Goal: Transaction & Acquisition: Purchase product/service

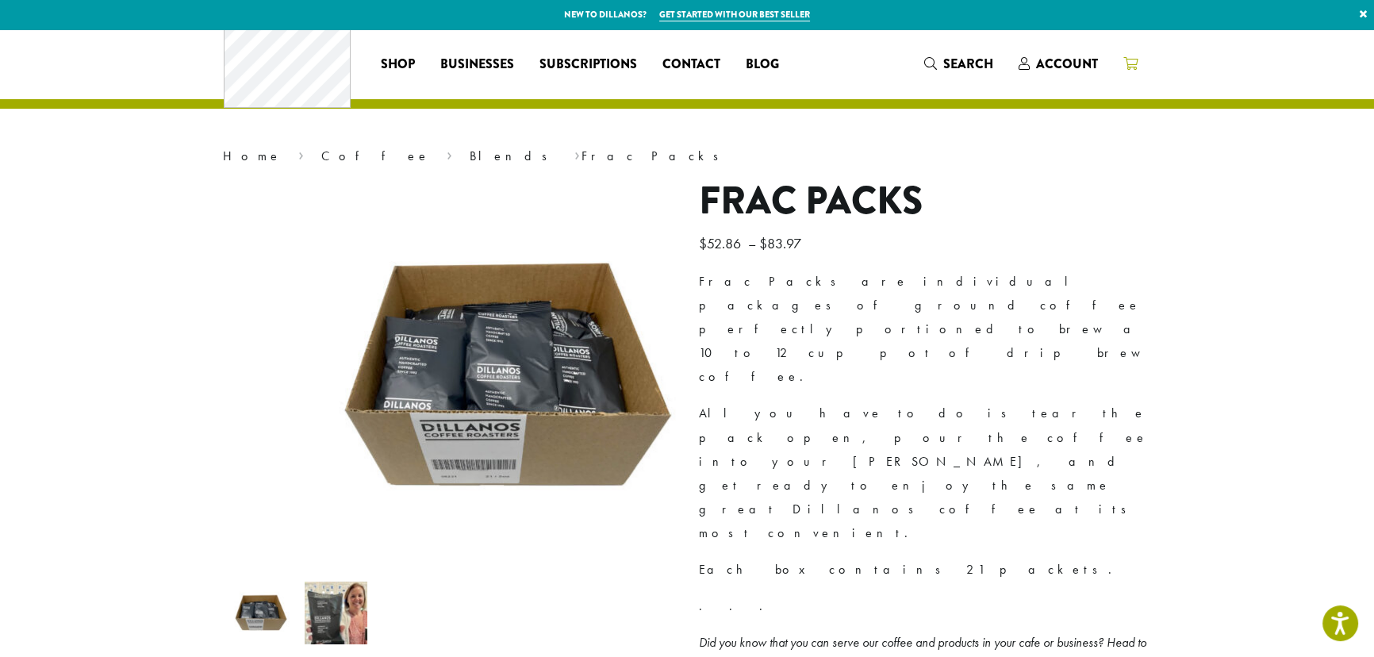
click at [1138, 65] on icon at bounding box center [1130, 63] width 14 height 13
click at [1098, 61] on span "Account" at bounding box center [1067, 64] width 62 height 18
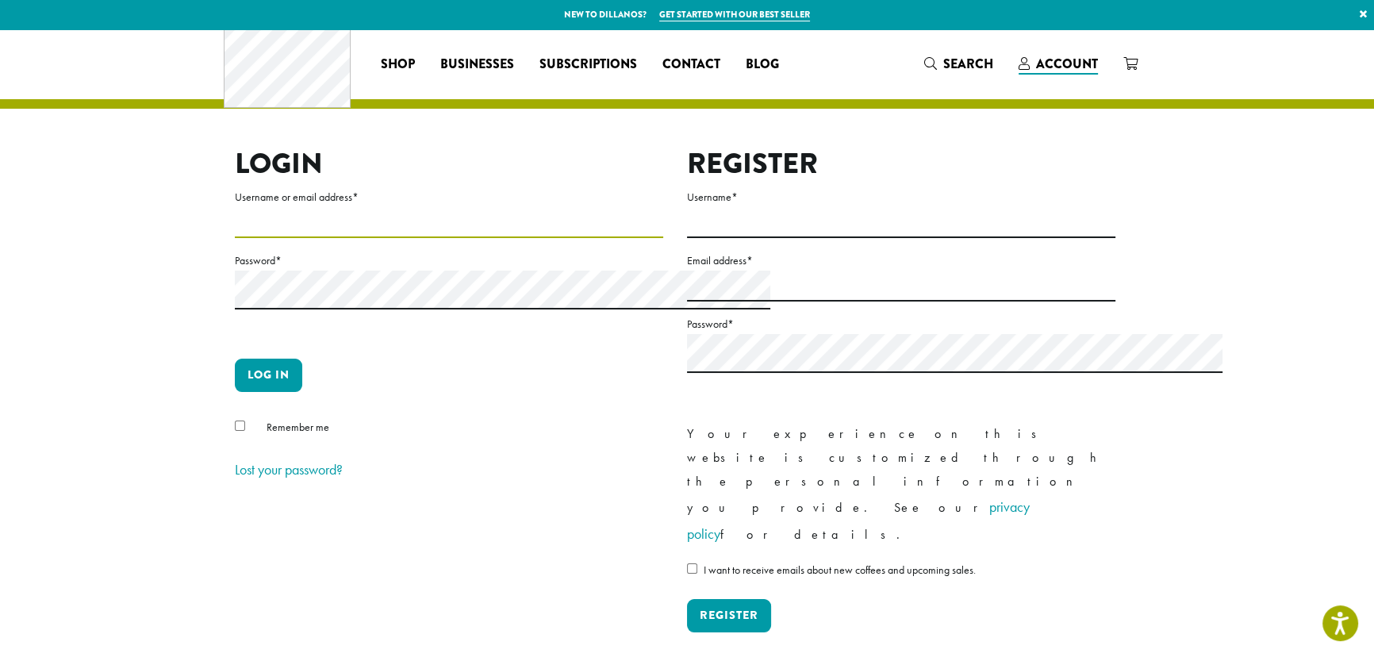
type input "**********"
click at [235, 392] on button "Log in" at bounding box center [268, 375] width 67 height 33
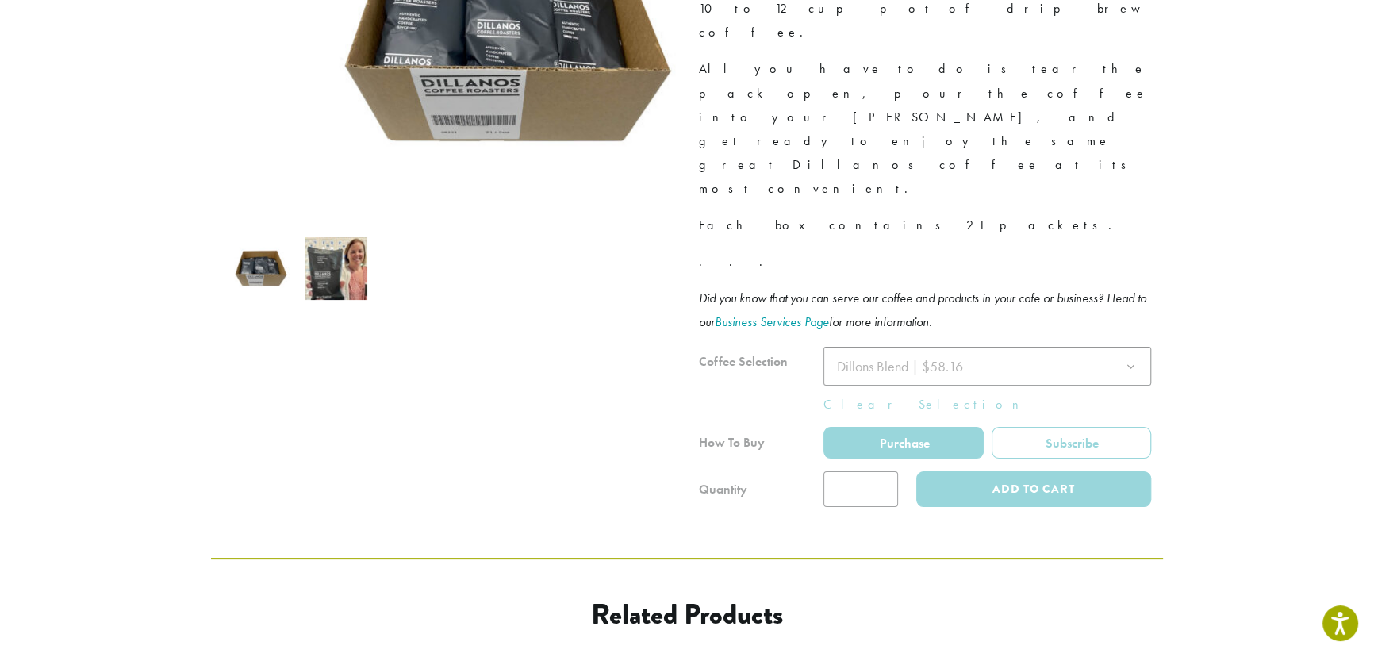
scroll to position [360, 0]
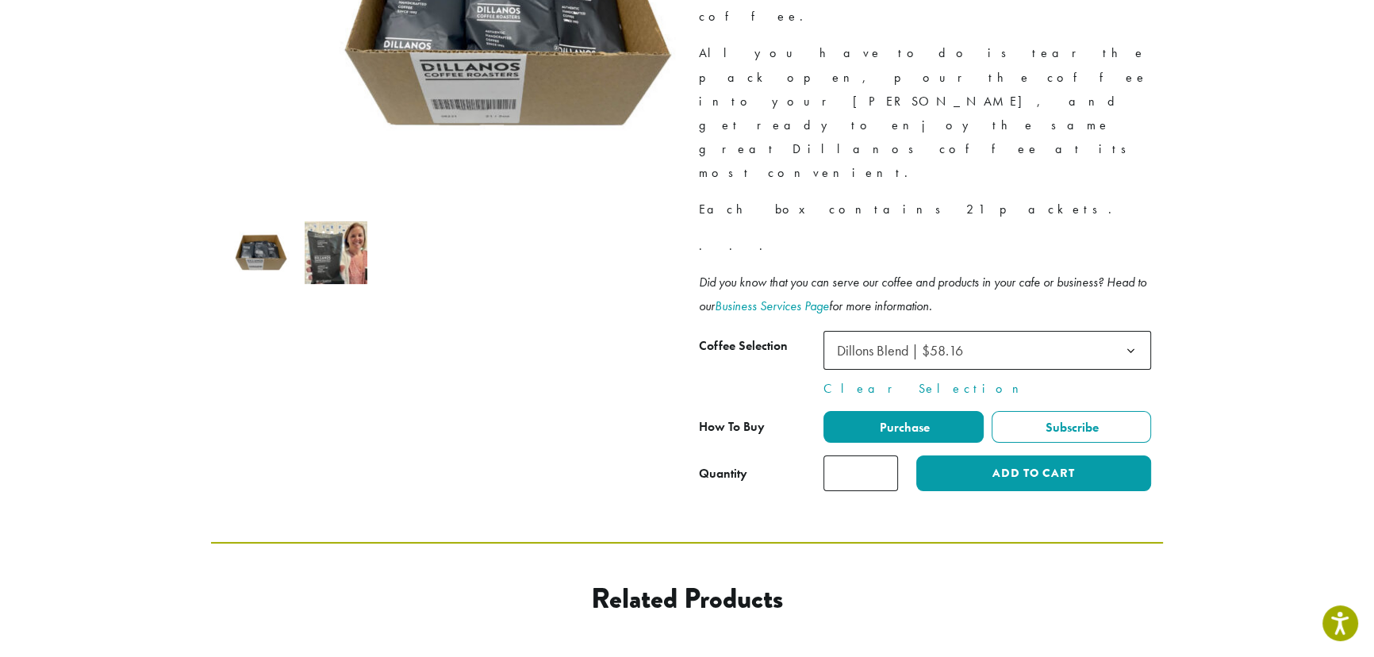
click at [884, 455] on input "*" at bounding box center [860, 473] width 75 height 36
click at [898, 455] on input "*" at bounding box center [860, 473] width 75 height 36
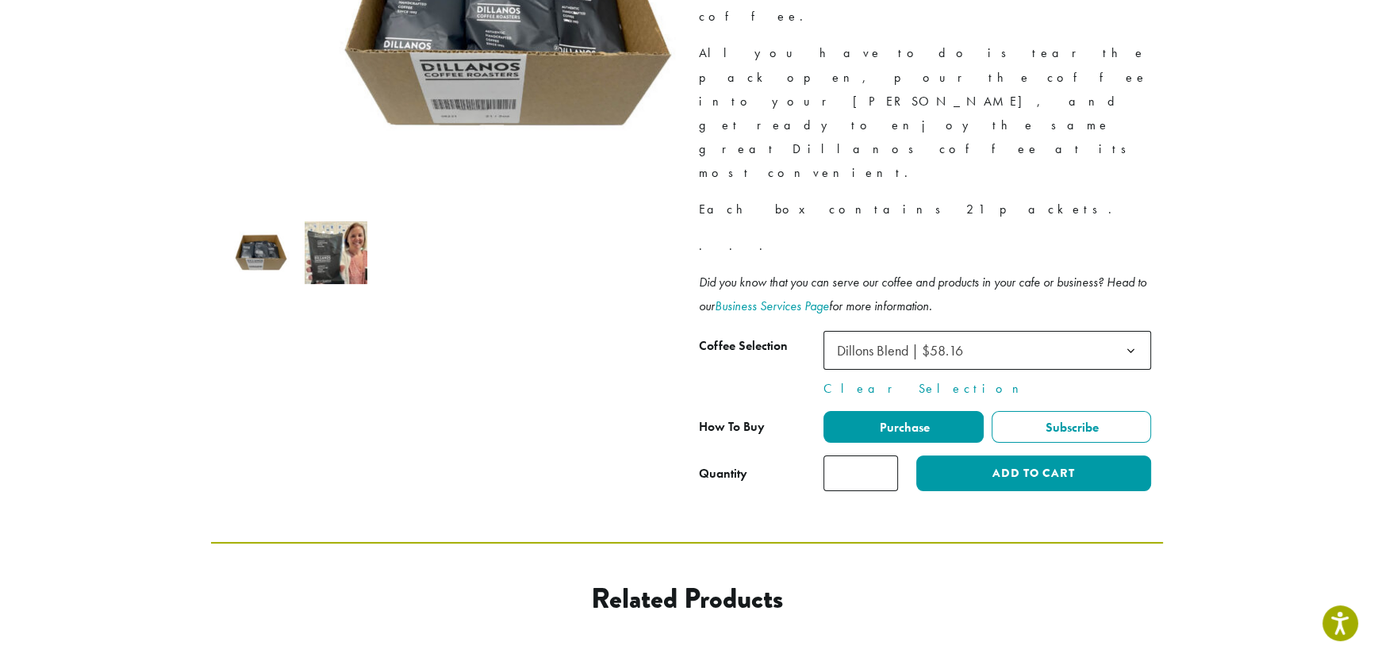
type input "*"
click at [898, 455] on input "*" at bounding box center [860, 473] width 75 height 36
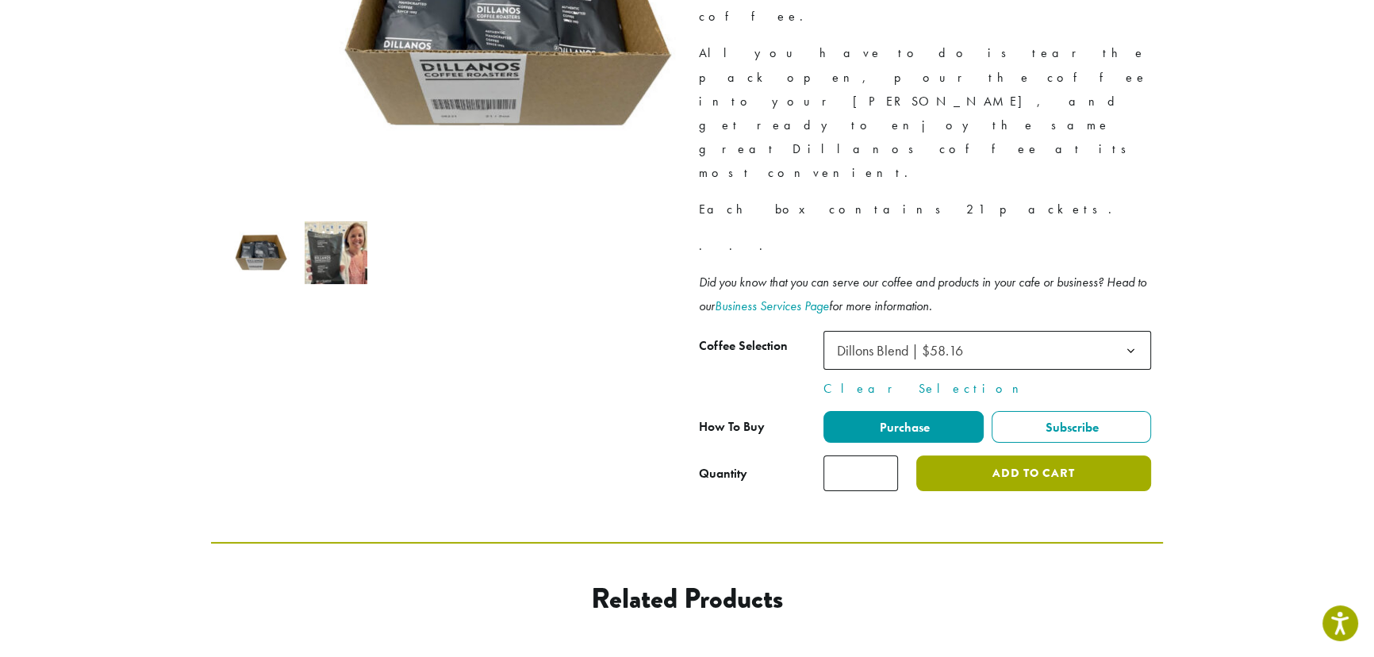
click at [1074, 455] on button "Add to cart" at bounding box center [1033, 473] width 235 height 36
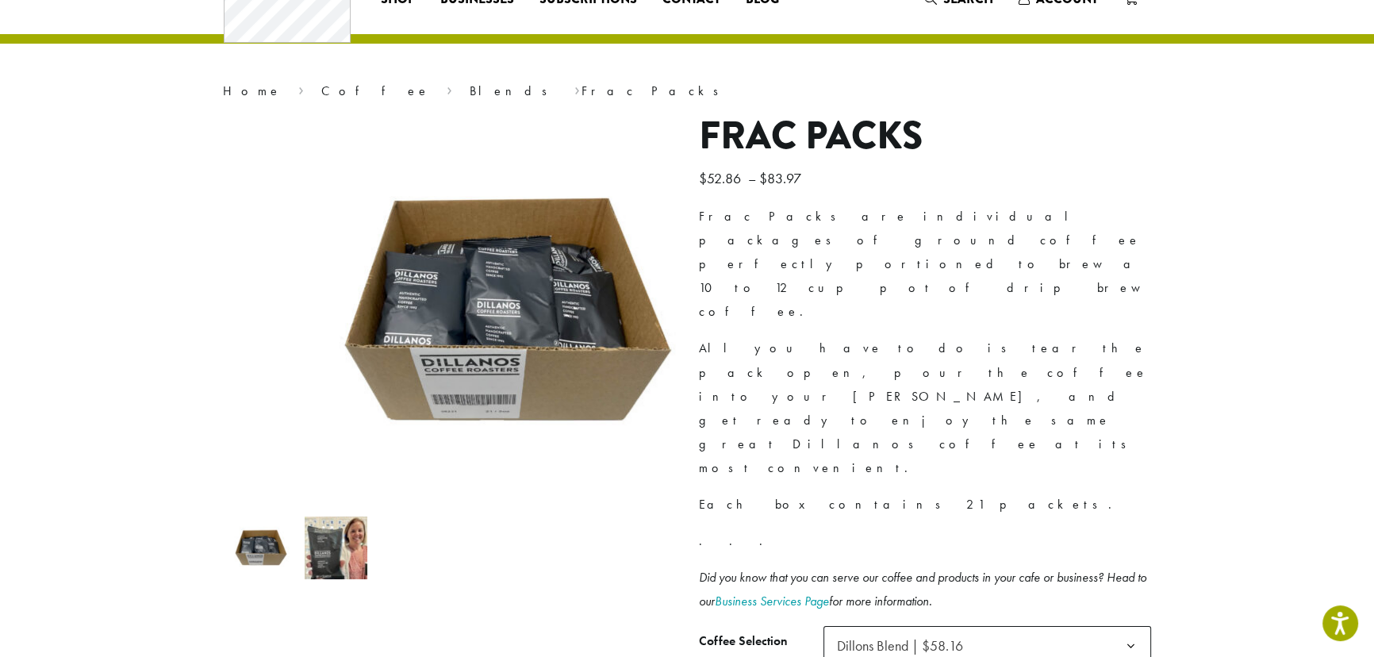
scroll to position [288, 0]
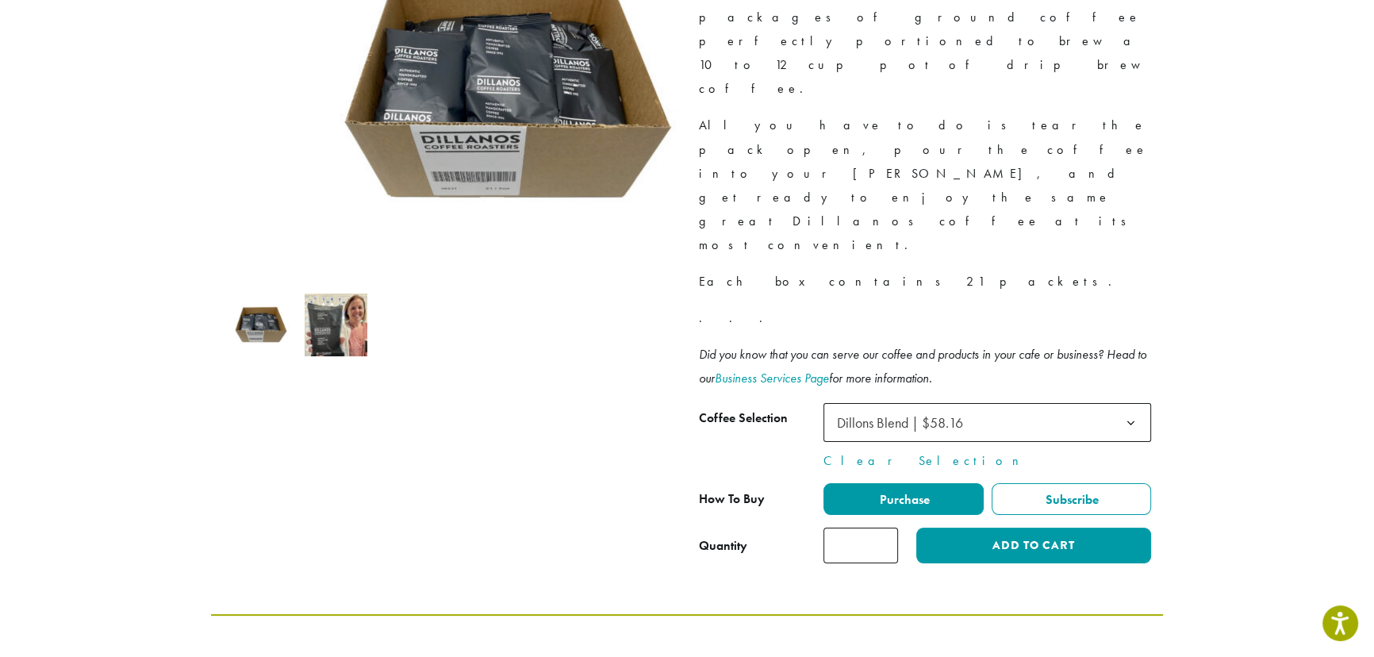
click at [898, 528] on input "*" at bounding box center [860, 546] width 75 height 36
type input "*"
click at [898, 528] on input "*" at bounding box center [860, 546] width 75 height 36
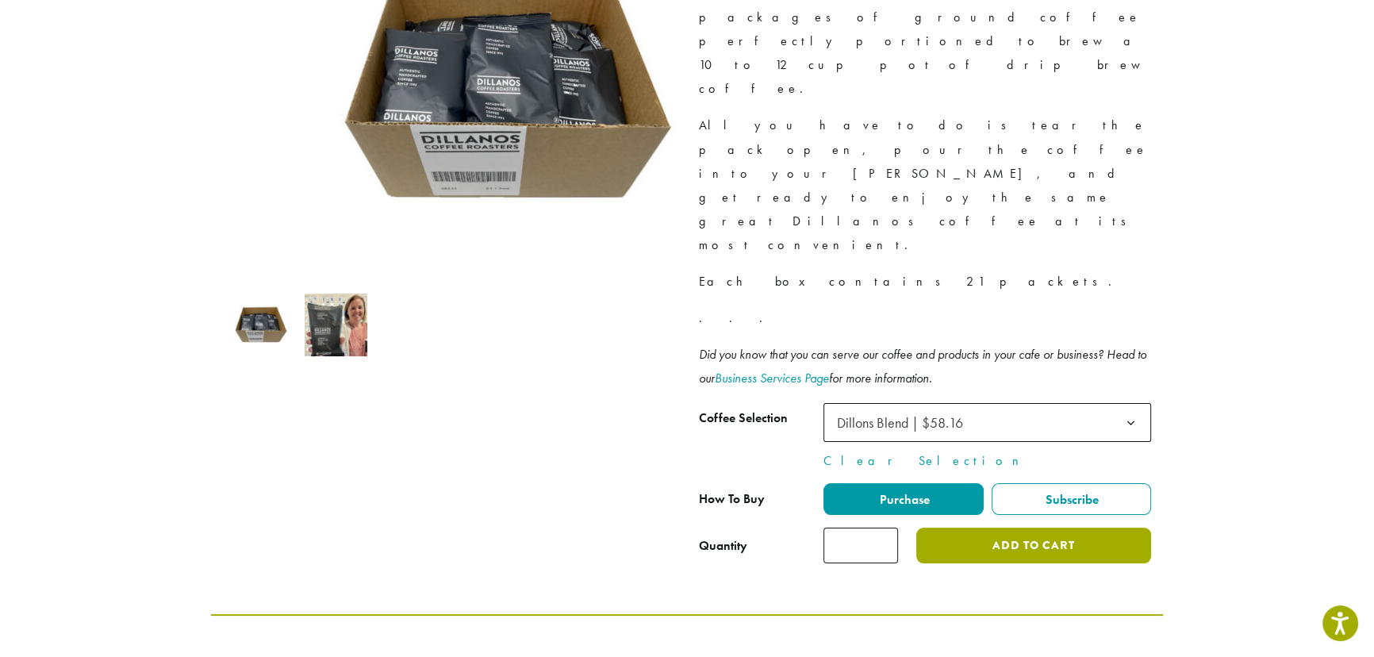
click at [1067, 528] on button "Add to cart" at bounding box center [1033, 546] width 235 height 36
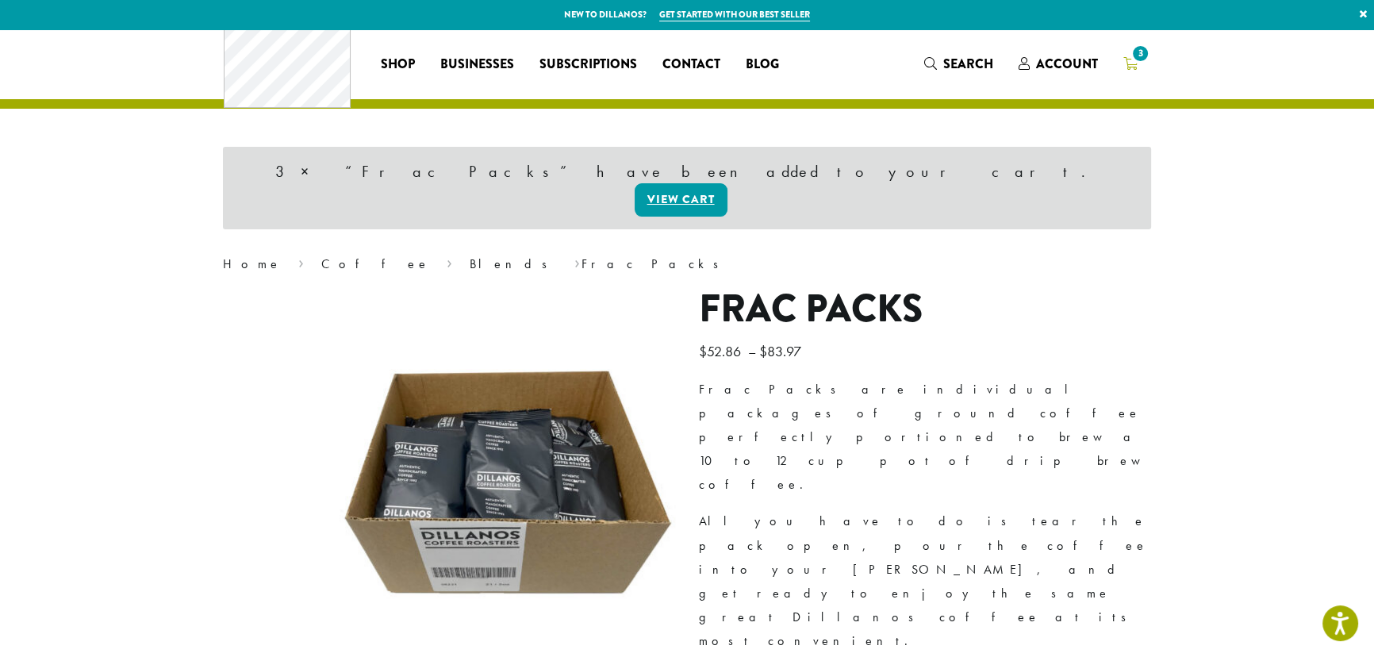
click at [1151, 58] on span "3" at bounding box center [1140, 53] width 21 height 21
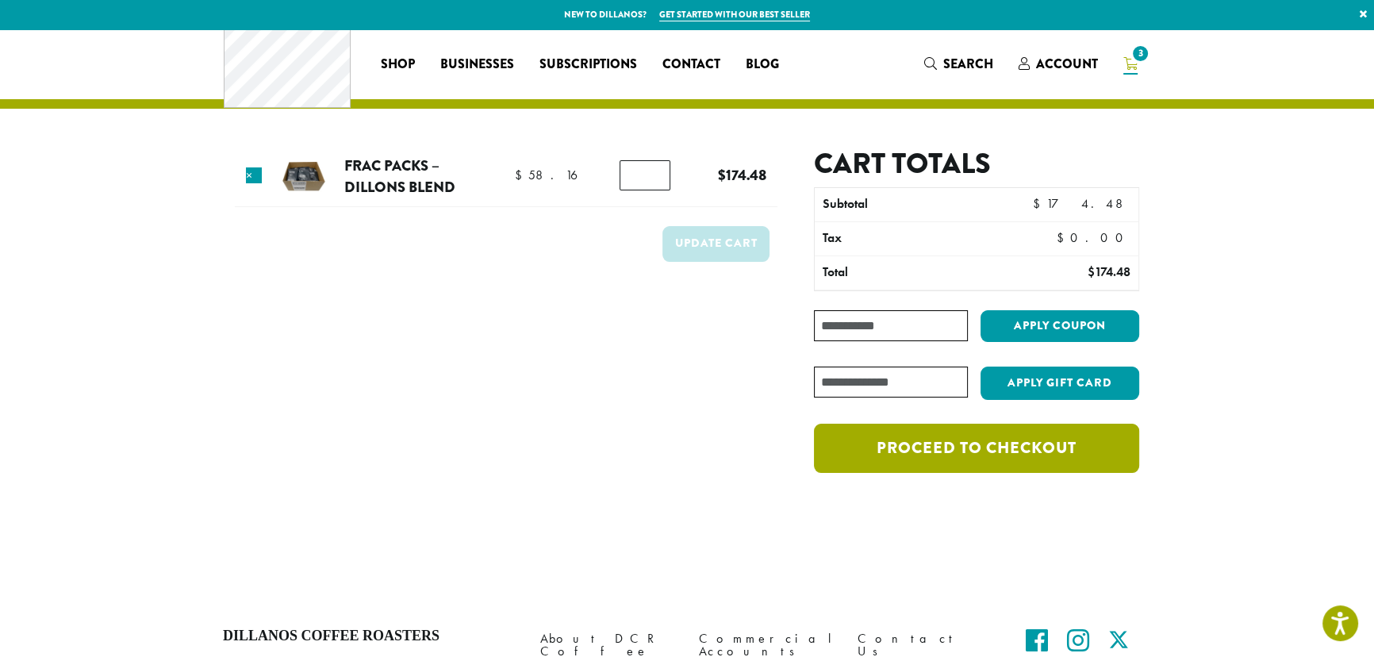
click at [1010, 473] on link "Proceed to checkout" at bounding box center [976, 448] width 325 height 49
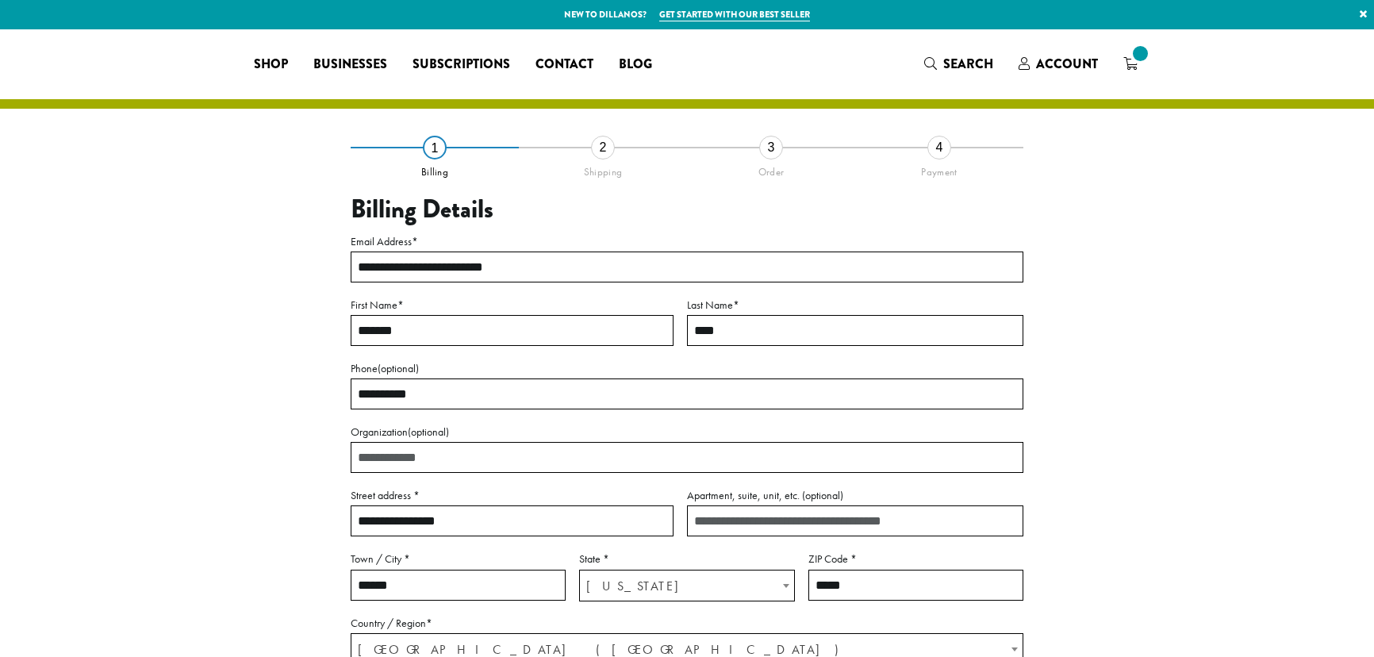
select select "**"
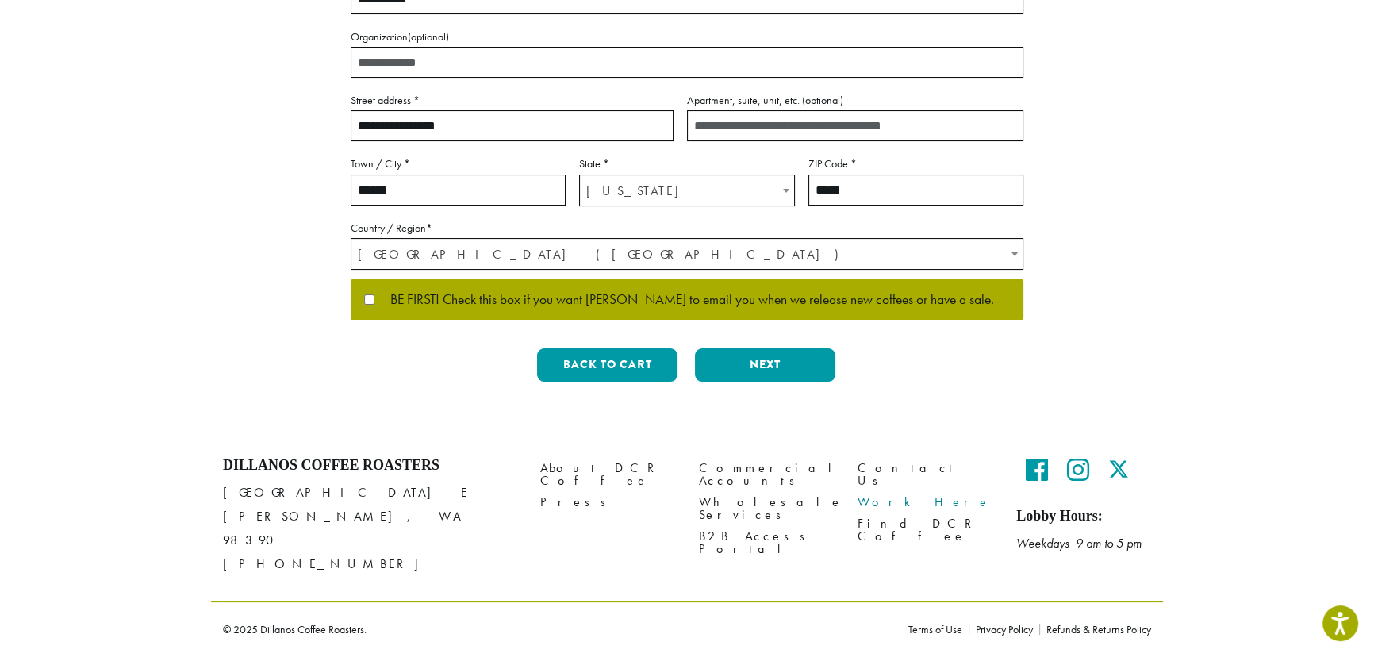
scroll to position [577, 0]
click at [777, 348] on button "Next" at bounding box center [765, 364] width 140 height 33
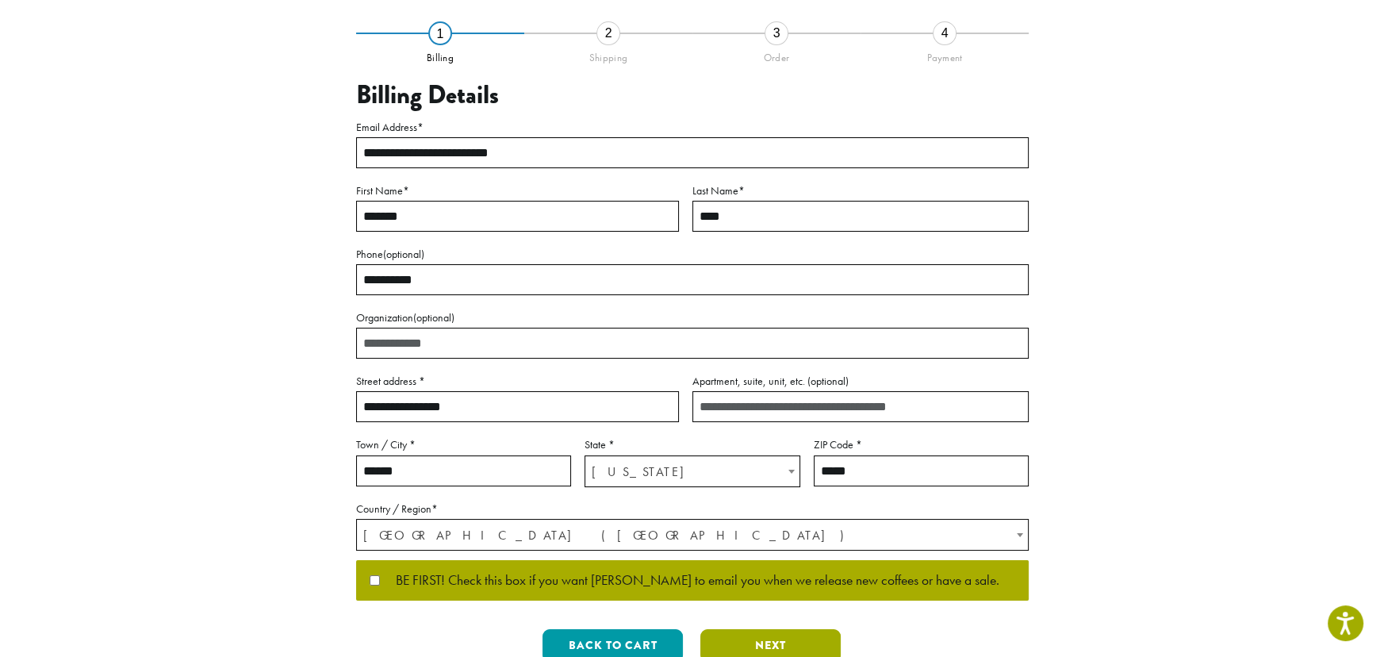
scroll to position [90, 0]
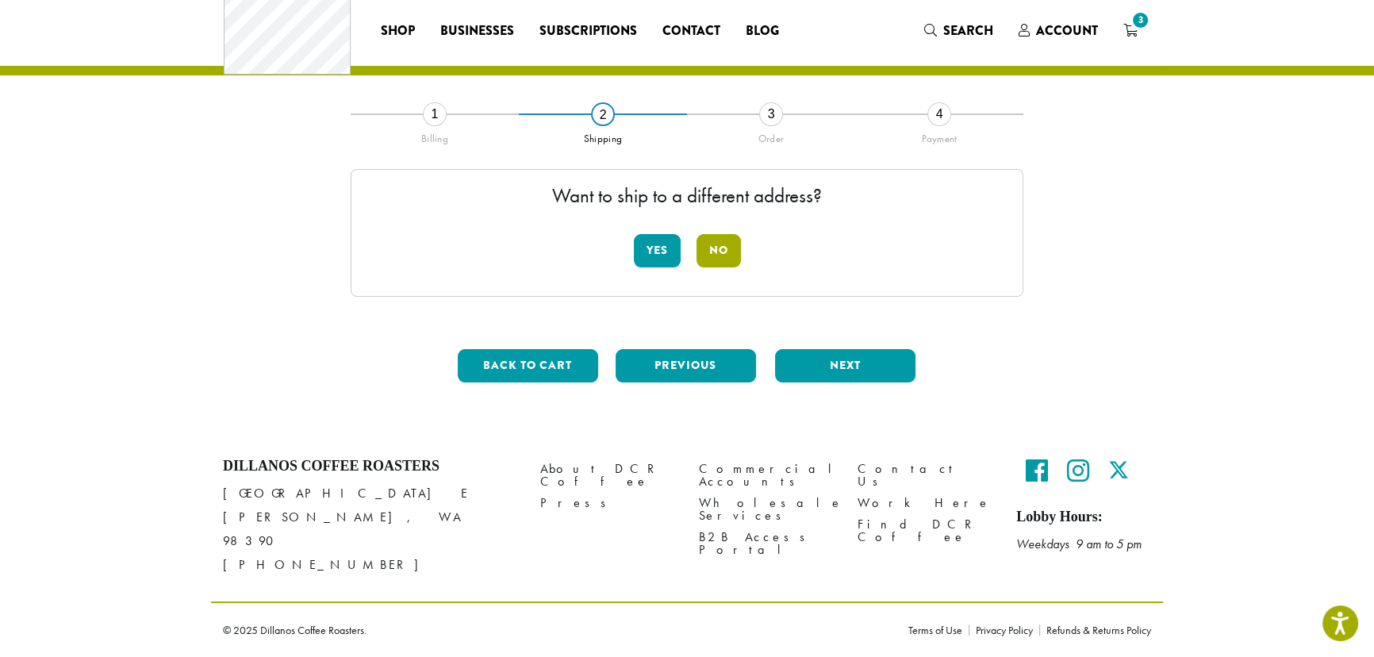
click at [712, 234] on button "No" at bounding box center [718, 250] width 44 height 33
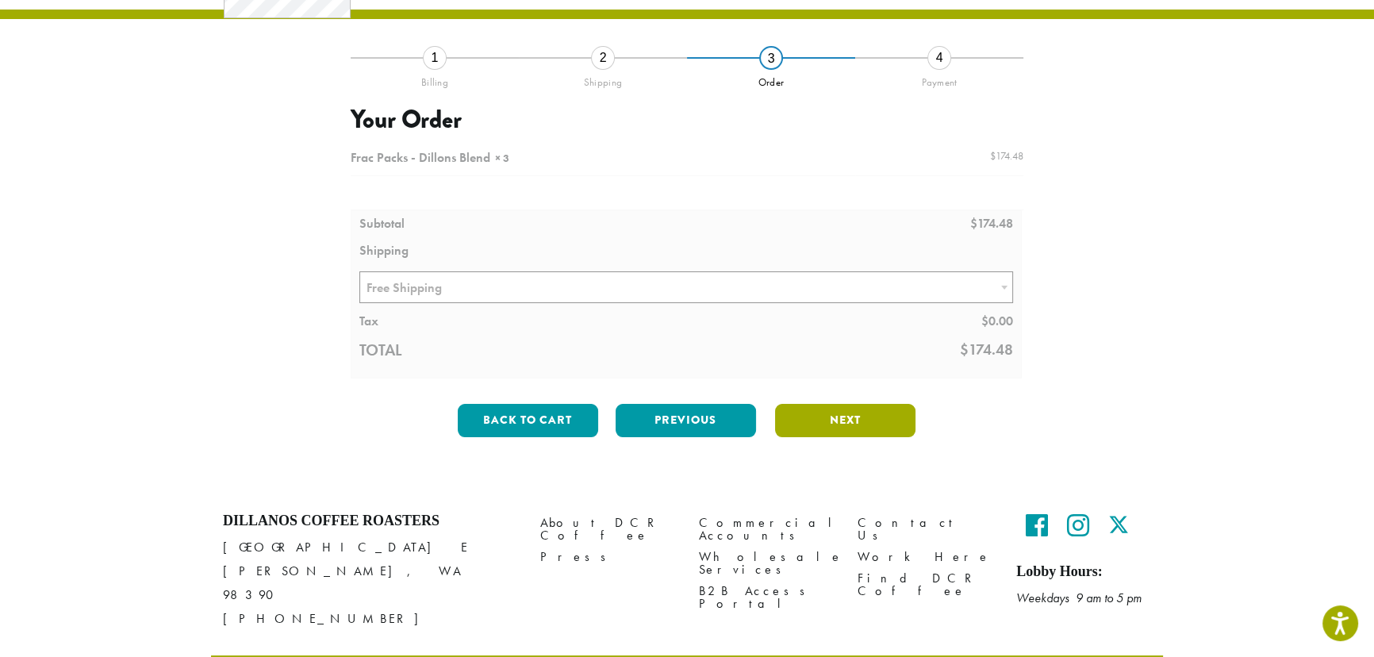
click at [850, 437] on button "Next" at bounding box center [845, 420] width 140 height 33
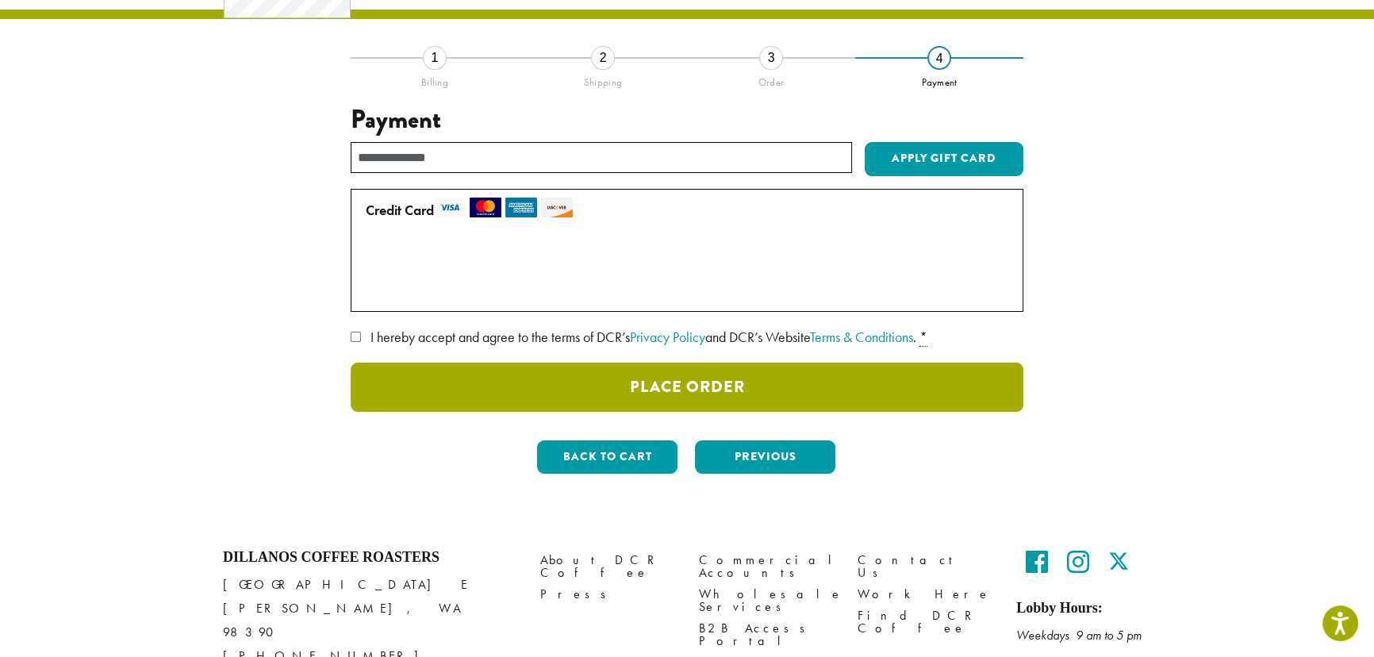
click at [737, 412] on button "Place Order" at bounding box center [687, 387] width 673 height 49
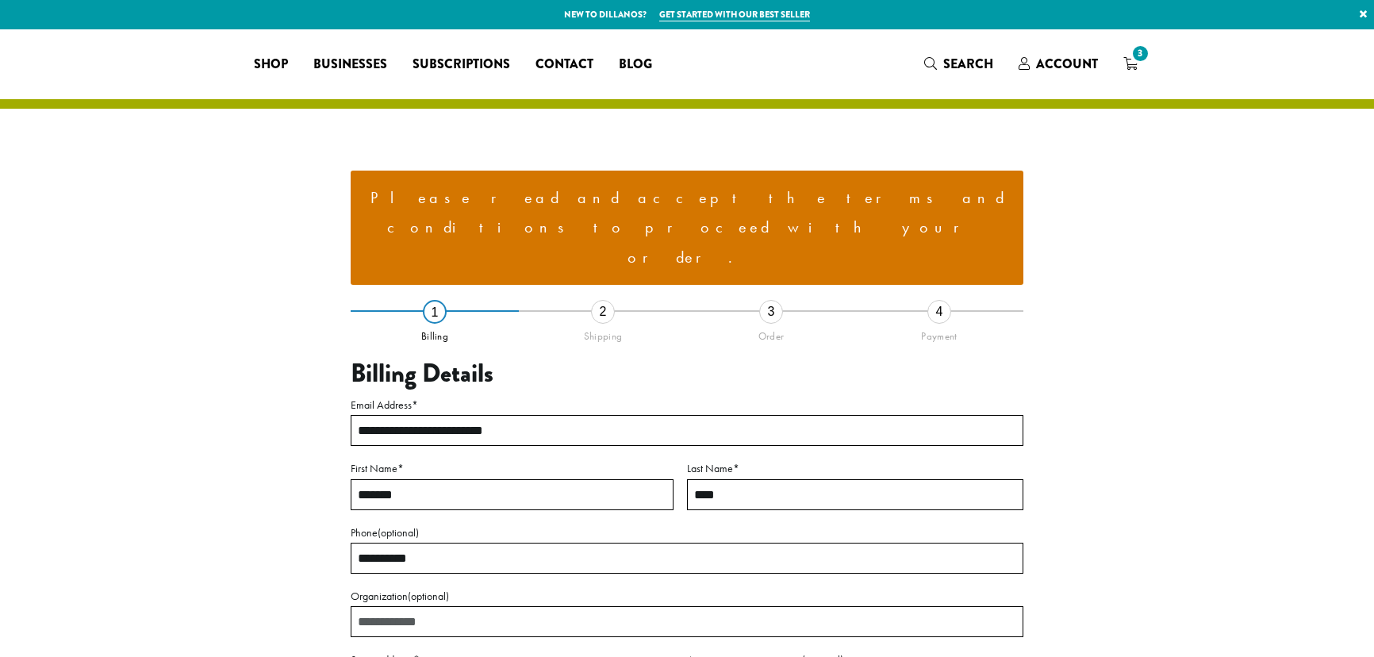
select select "**"
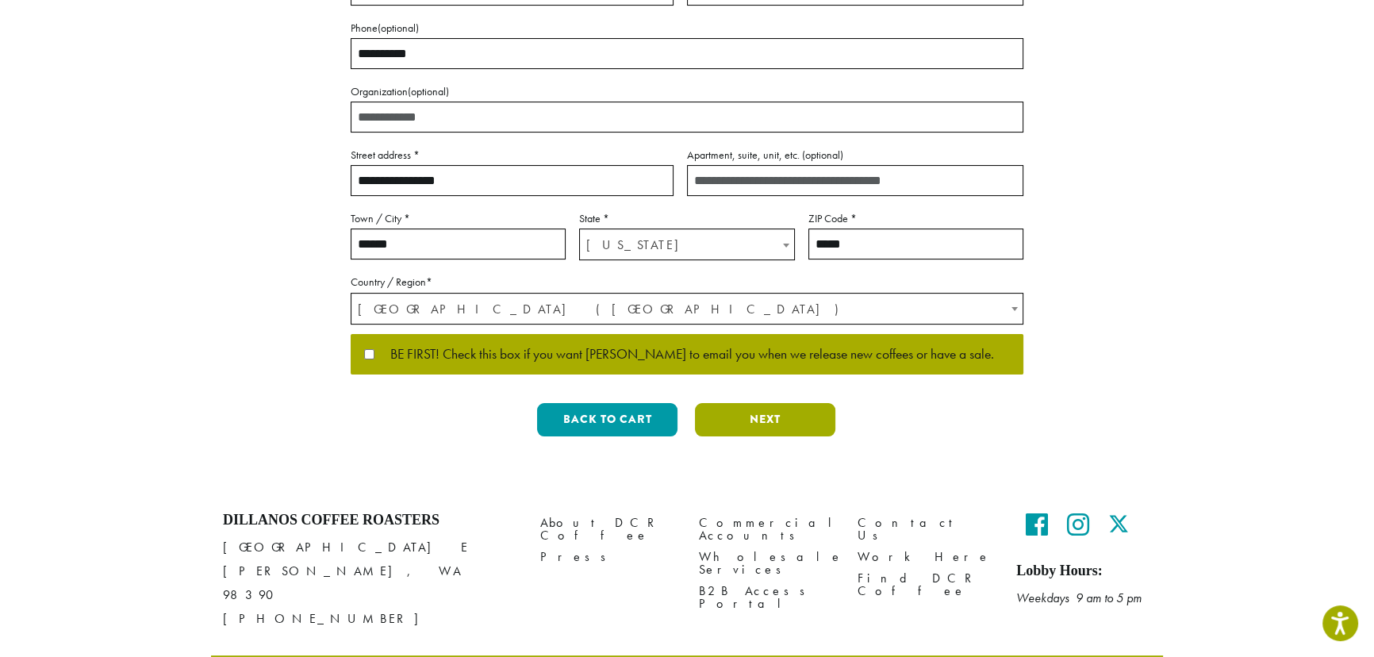
click at [807, 436] on button "Next" at bounding box center [765, 419] width 140 height 33
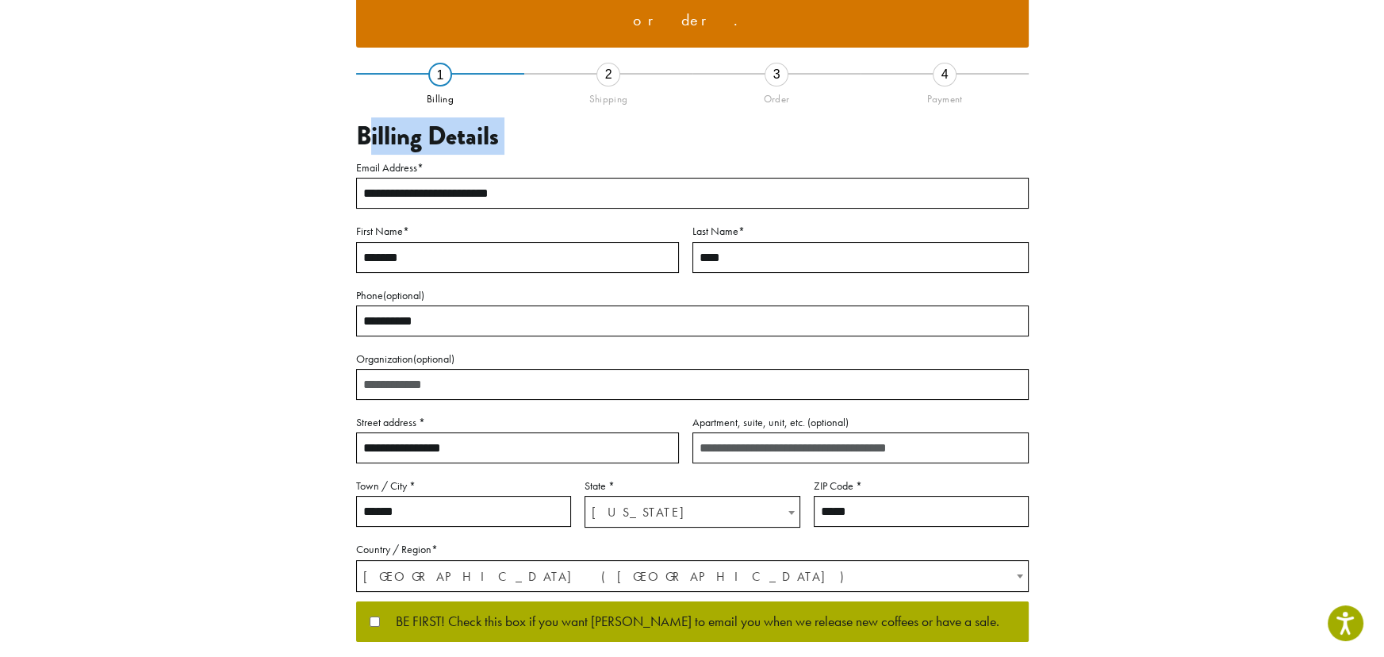
scroll to position [214, 0]
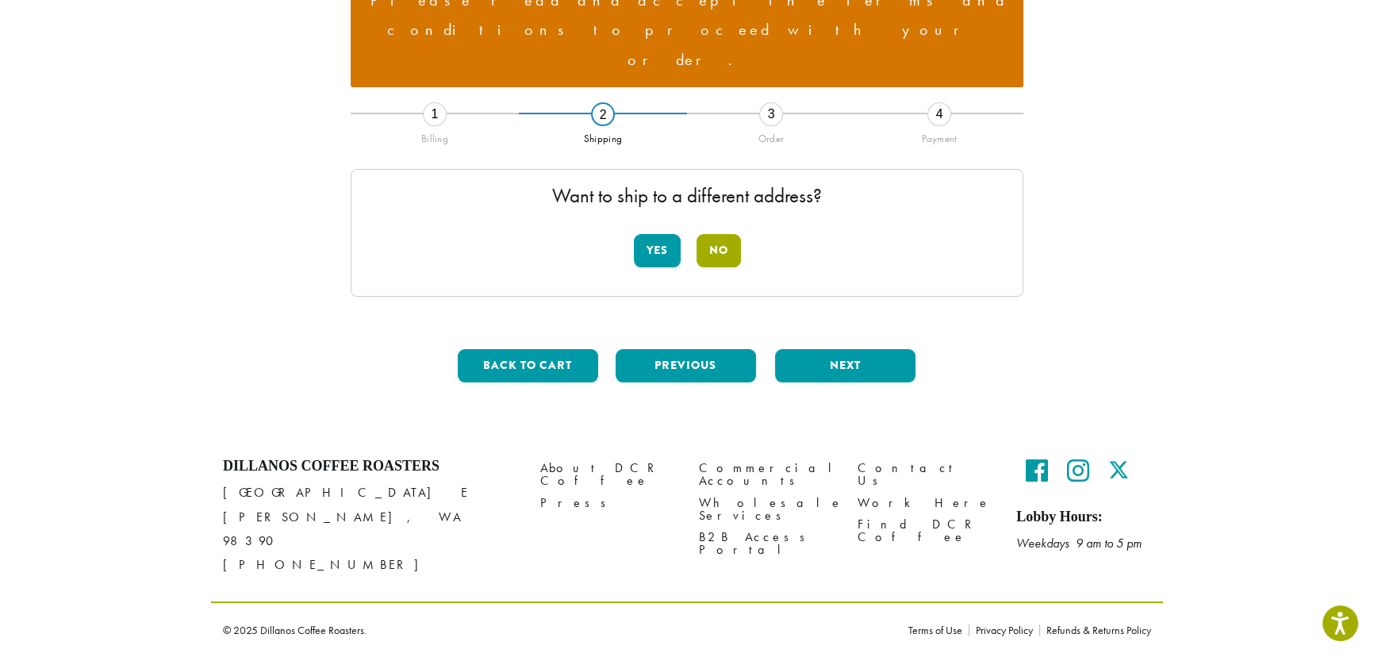
click at [731, 234] on button "No" at bounding box center [718, 250] width 44 height 33
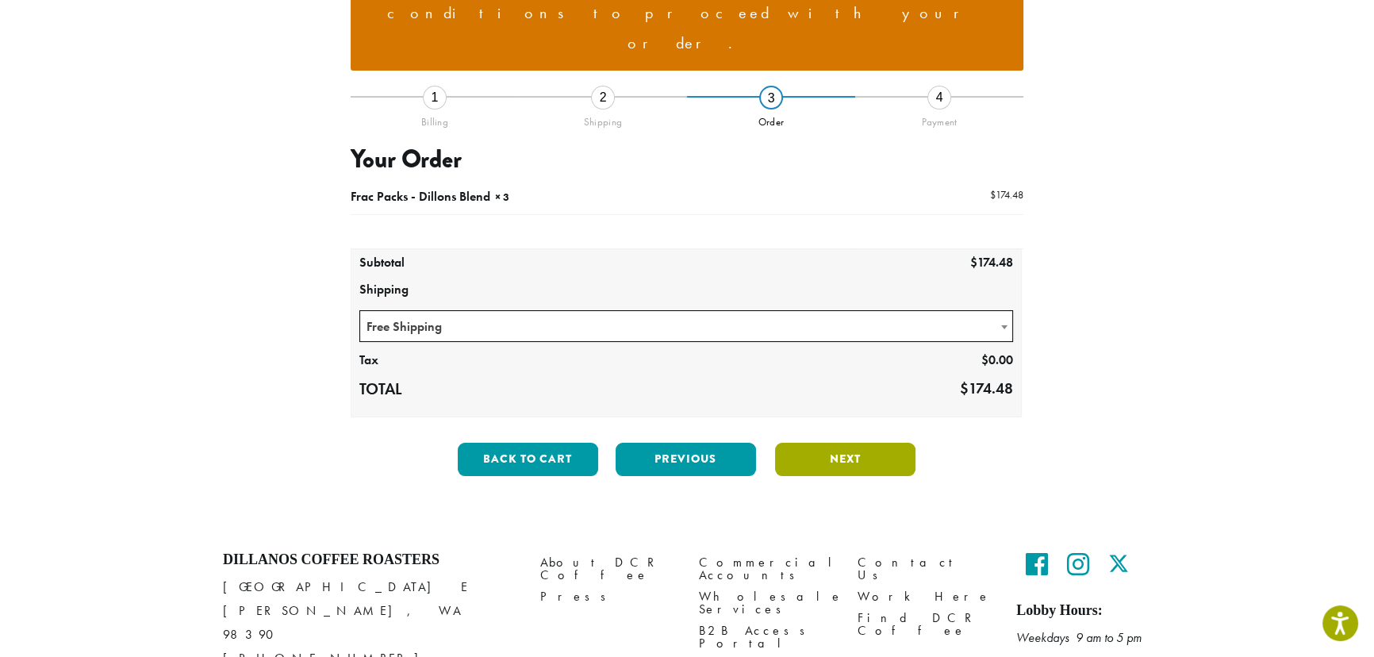
click at [861, 476] on button "Next" at bounding box center [845, 459] width 140 height 33
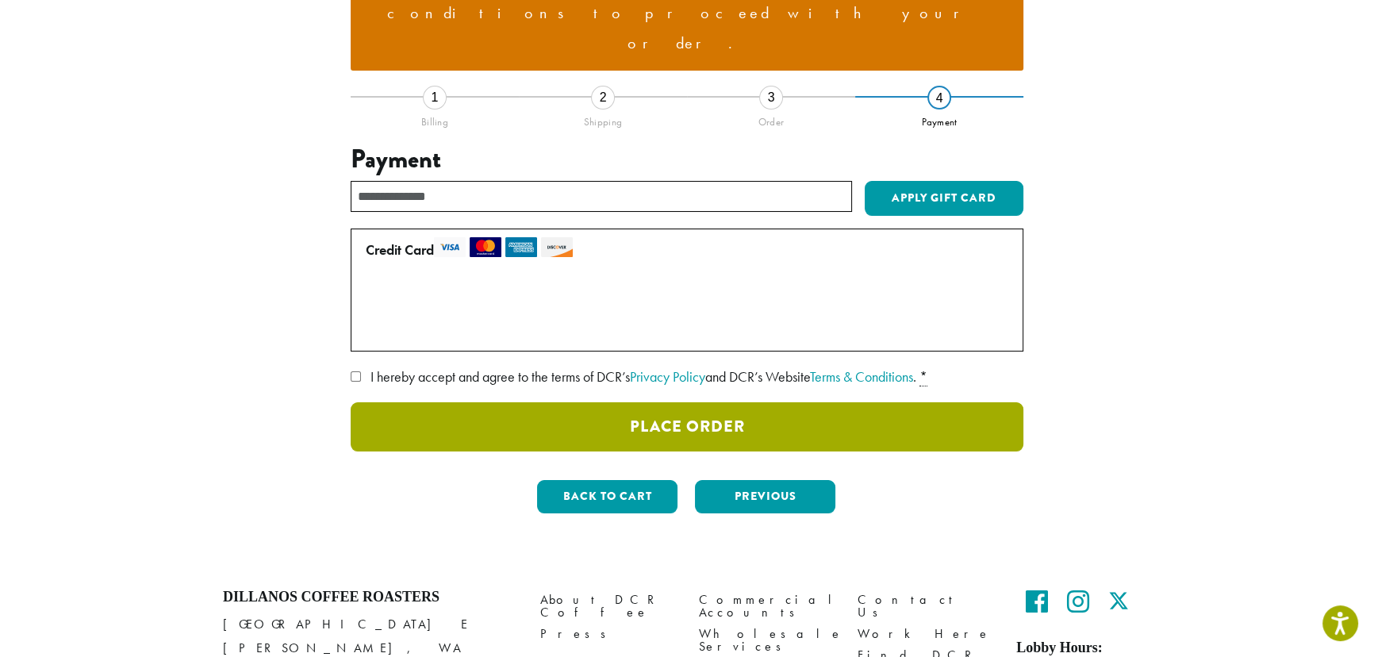
click at [708, 429] on button "Place Order" at bounding box center [687, 426] width 673 height 49
